Goal: Book appointment/travel/reservation

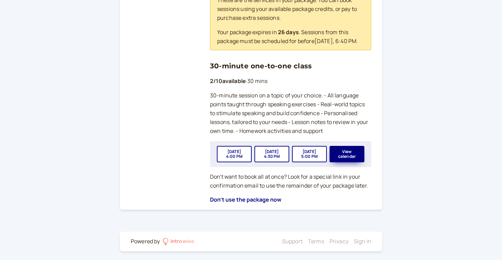
scroll to position [254, 0]
click at [348, 154] on button "View calendar" at bounding box center [347, 154] width 35 height 16
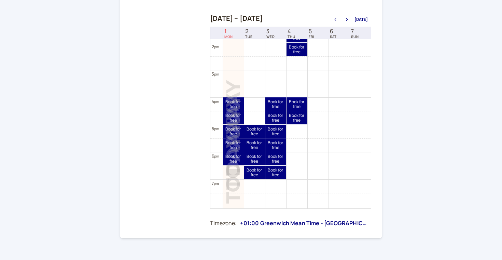
scroll to position [381, 0]
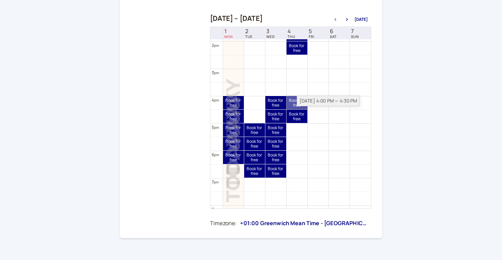
click at [291, 104] on link "Book for free free" at bounding box center [297, 102] width 21 height 13
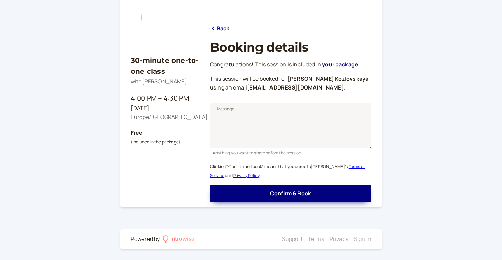
scroll to position [64, 0]
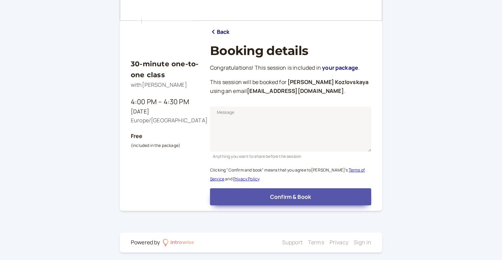
click at [289, 195] on span "Confirm & Book" at bounding box center [290, 197] width 41 height 8
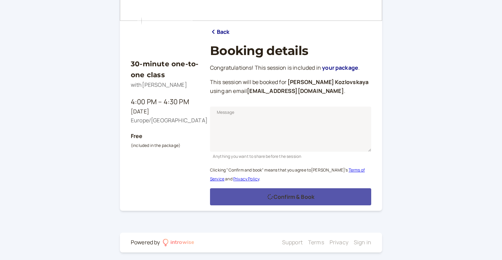
scroll to position [44, 0]
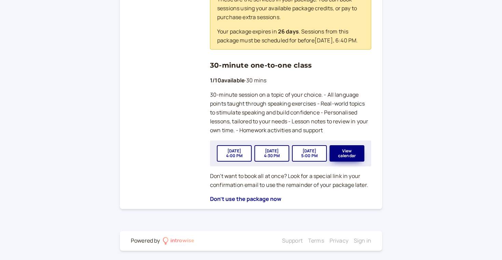
scroll to position [253, 0]
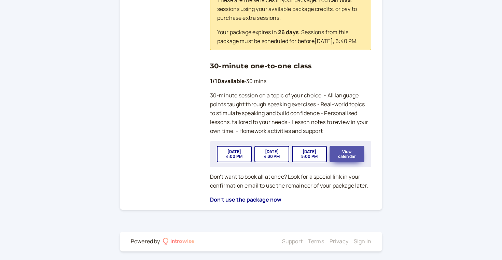
click at [347, 154] on button "View calendar" at bounding box center [347, 154] width 35 height 16
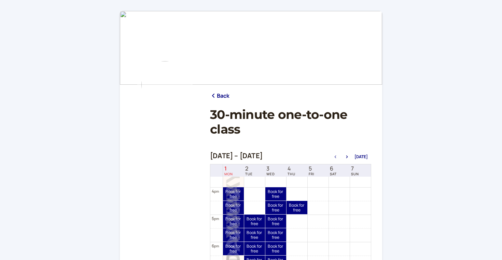
scroll to position [429, 0]
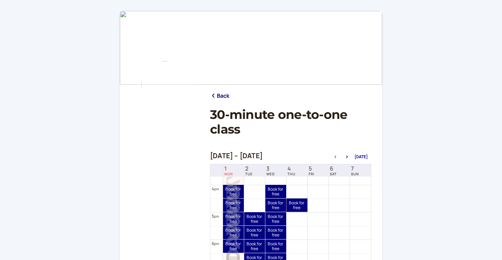
click at [298, 204] on link "Book for free free" at bounding box center [297, 204] width 21 height 13
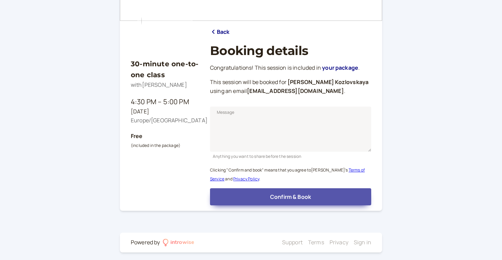
click at [300, 194] on span "Confirm & Book" at bounding box center [290, 197] width 41 height 8
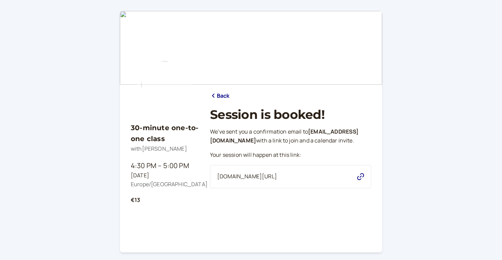
scroll to position [0, 0]
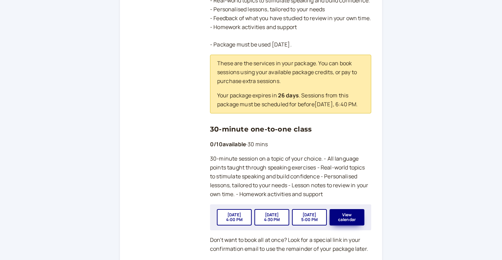
scroll to position [200, 0]
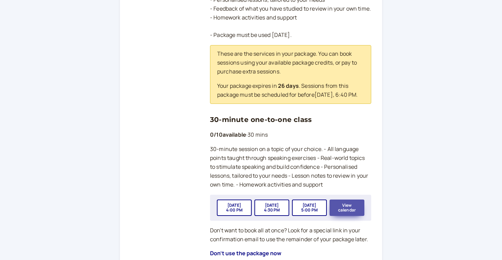
click at [350, 211] on button "View calendar" at bounding box center [347, 207] width 35 height 16
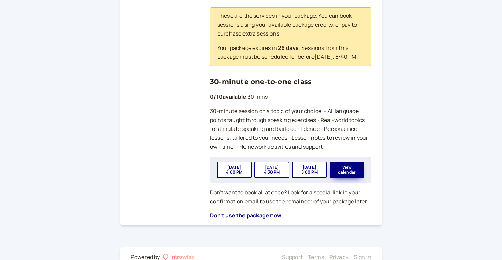
scroll to position [238, 0]
